Goal: Use online tool/utility: Use online tool/utility

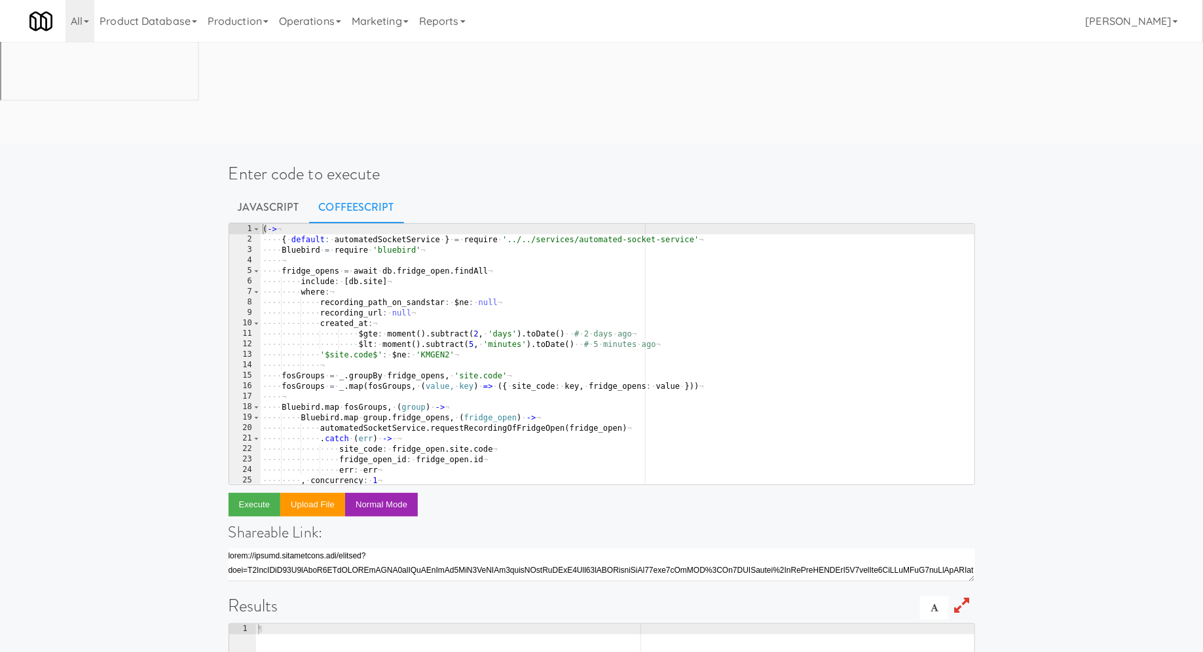
click at [528, 234] on div "( -> ¬ ···· { · default : · automatedSocketService · } · = · require · '../../s…" at bounding box center [617, 365] width 714 height 282
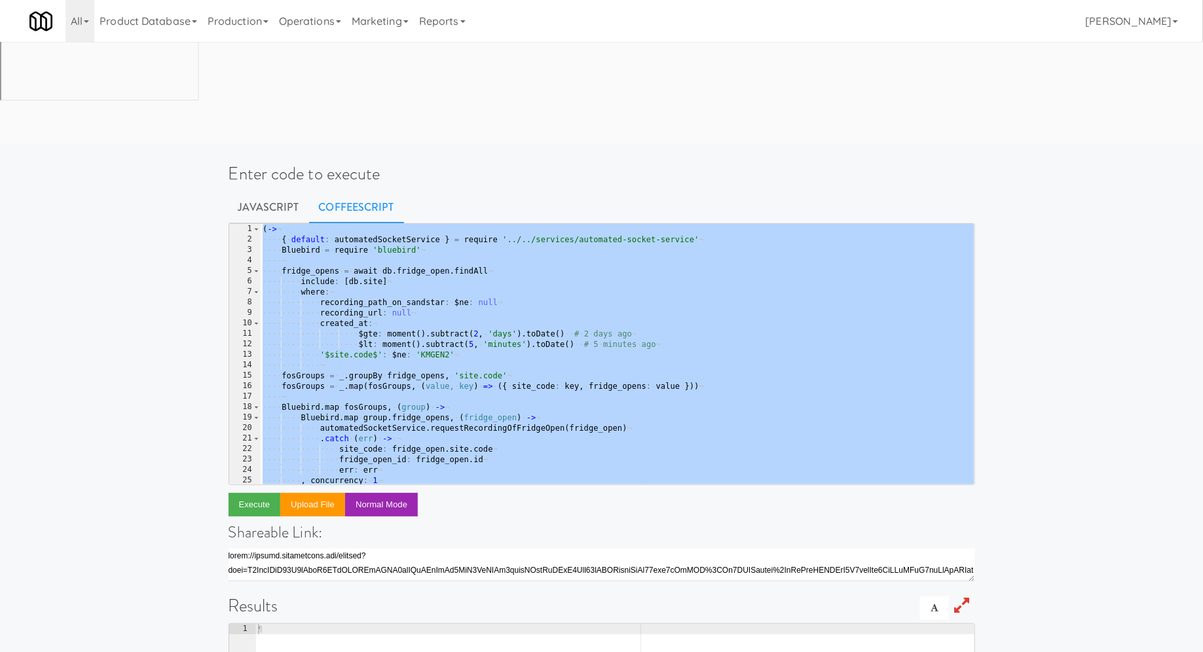
paste textarea
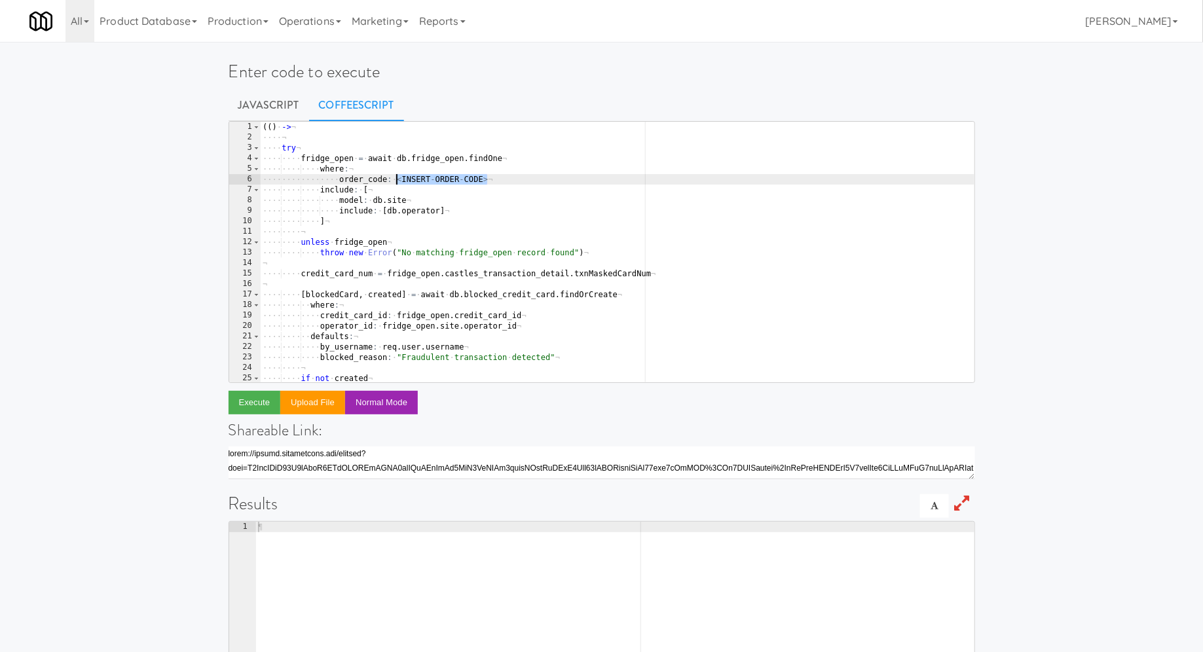
drag, startPoint x: 486, startPoint y: 181, endPoint x: 397, endPoint y: 179, distance: 89.1
click at [397, 179] on div "( ( ) · -> ¬ ···· ¬ ···· try ¬ ···· ···· fridge_open · = · await · db . fridge_…" at bounding box center [617, 263] width 714 height 282
paste textarea "6967452"
click at [259, 406] on button "Execute" at bounding box center [255, 403] width 52 height 24
click at [413, 177] on div "( ( ) · -> ¬ ···· ¬ ···· try ¬ ···· ···· fridge_open · = · await · db . fridge_…" at bounding box center [617, 263] width 714 height 282
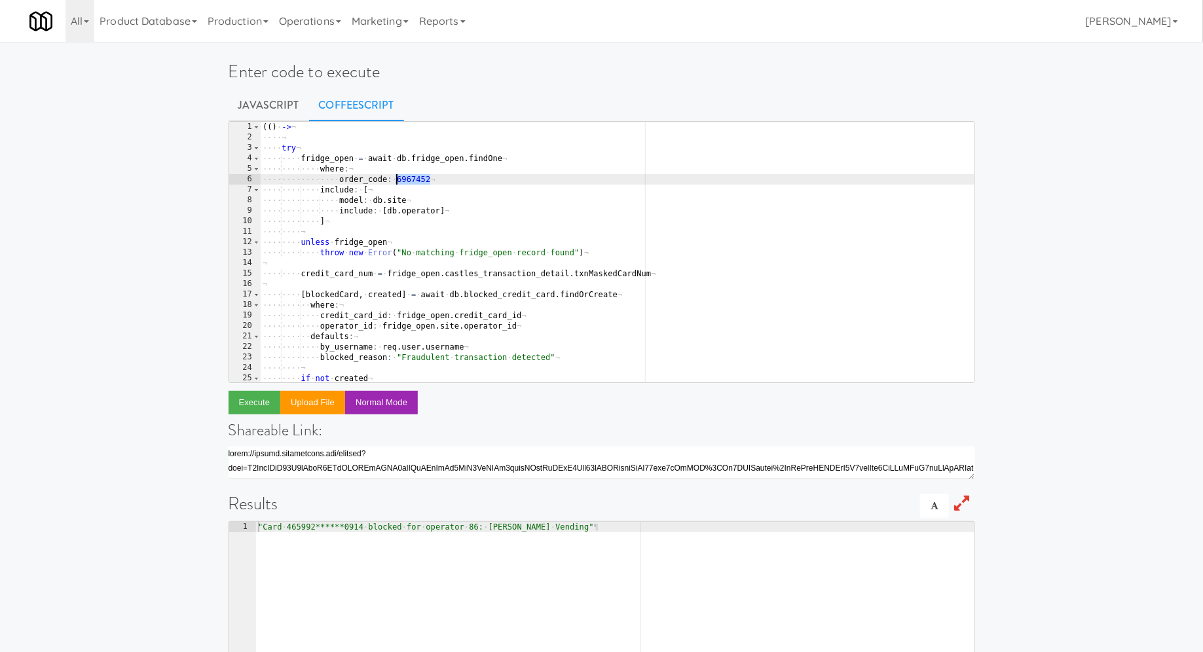
click at [413, 177] on div "( ( ) · -> ¬ ···· ¬ ···· try ¬ ···· ···· fridge_open · = · await · db . fridge_…" at bounding box center [617, 263] width 714 height 282
paste textarea "5831587"
type textarea "order_code: 5831587"
click at [268, 407] on button "Execute" at bounding box center [255, 403] width 52 height 24
type textarea ""Error: Record already exists: {\"id\":371,\"blocked_reason\":\"Fraudulent tran…"
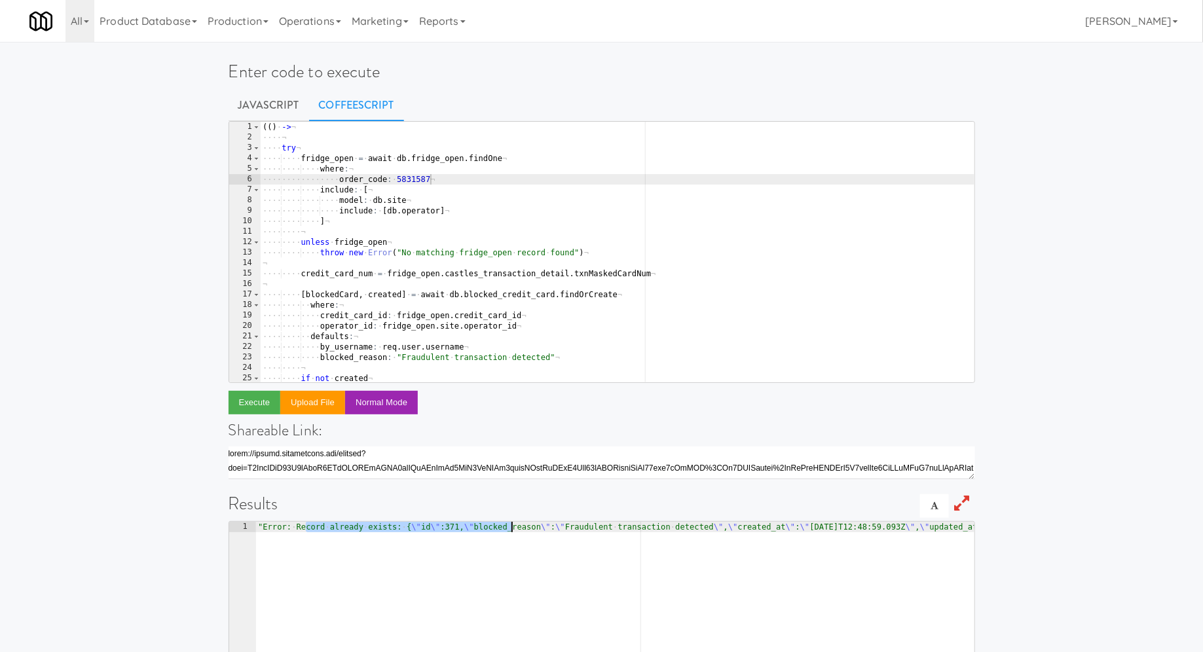
drag, startPoint x: 304, startPoint y: 530, endPoint x: 513, endPoint y: 526, distance: 208.3
click at [515, 530] on div "" Error: · Record · already · exists: · { \" id \" :371, \" blocked_reason \" :…" at bounding box center [891, 663] width 1272 height 282
